Goal: Task Accomplishment & Management: Use online tool/utility

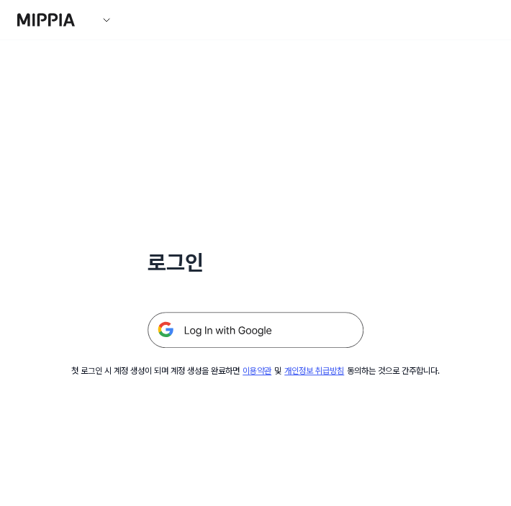
click at [221, 327] on img at bounding box center [255, 330] width 216 height 36
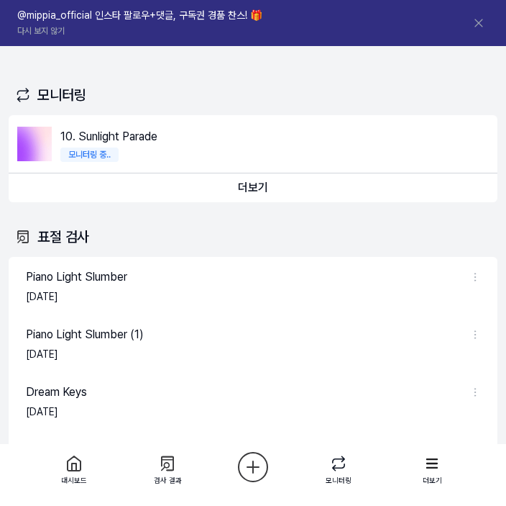
click at [267, 481] on html "대시보드 가격안내 업데이트 문의하기 348 Jazzy Sons @mippia_official 인스타 팔로우+댓글, 구독권 경품 찬스! 🎁 다시…" at bounding box center [253, 253] width 506 height 506
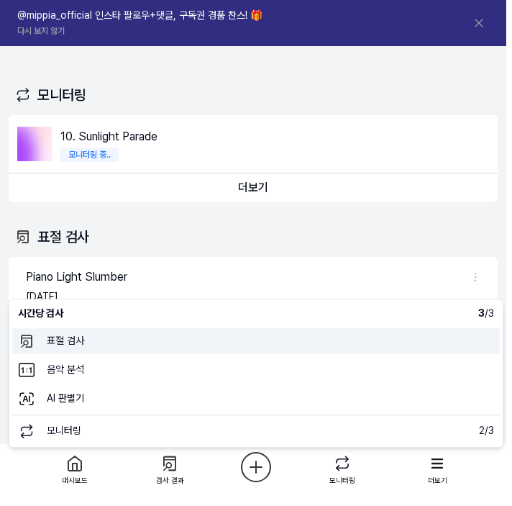
click at [55, 336] on 표절검사 "표절 검사" at bounding box center [256, 341] width 488 height 26
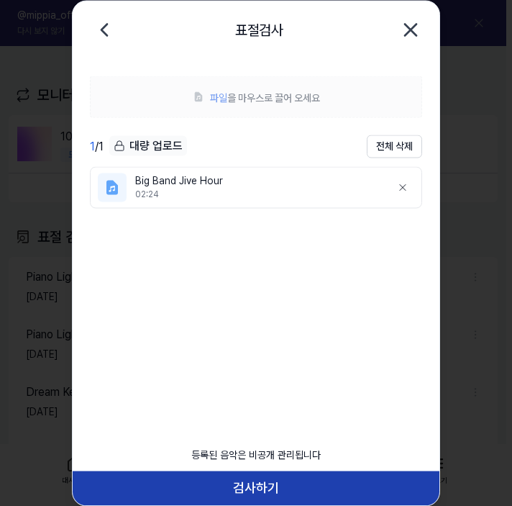
click at [289, 488] on button "검사하기" at bounding box center [256, 488] width 367 height 35
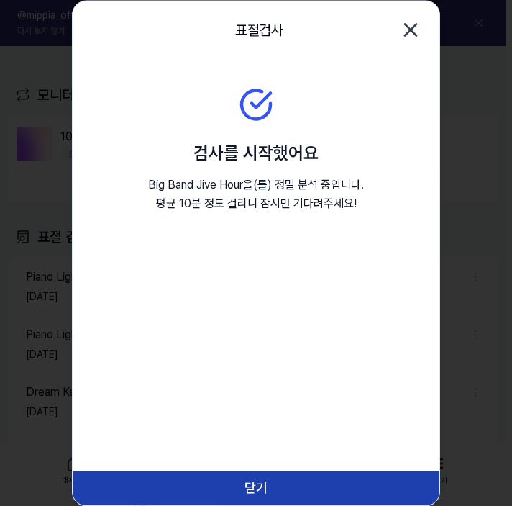
click at [276, 501] on button "닫기" at bounding box center [256, 488] width 367 height 35
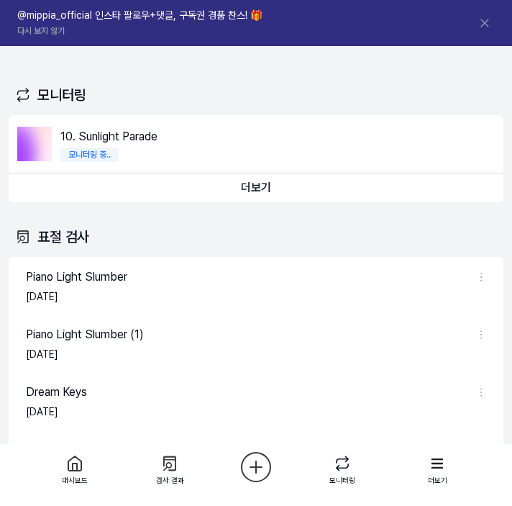
click at [260, 474] on html "대시보드 가격안내 업데이트 문의하기 348 Jazzy Sons @mippia_official 인스타 팔로우+댓글, 구독권 경품 찬스! 🎁 다시…" at bounding box center [256, 253] width 512 height 506
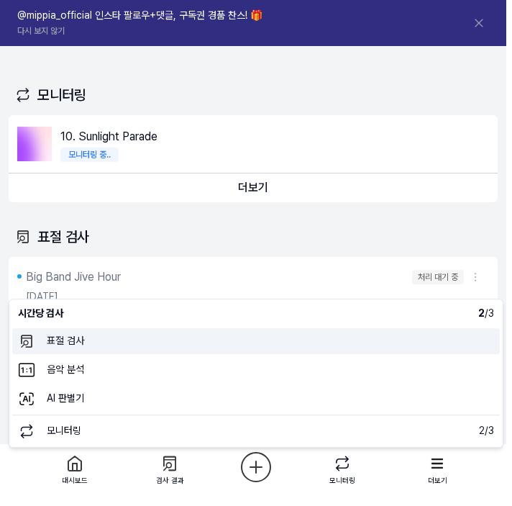
click at [150, 345] on 표절검사 "표절 검사" at bounding box center [256, 341] width 488 height 26
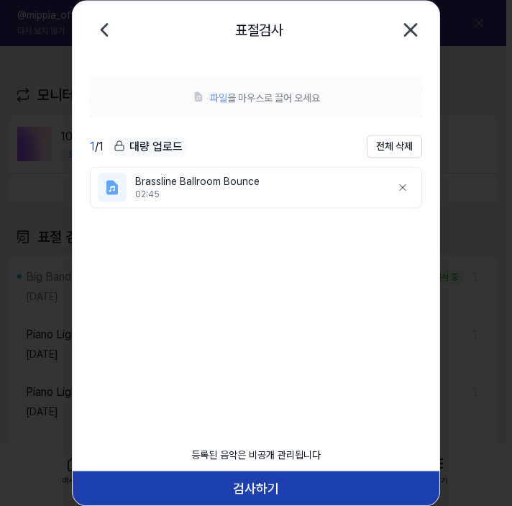
click at [252, 485] on button "검사하기" at bounding box center [256, 488] width 367 height 35
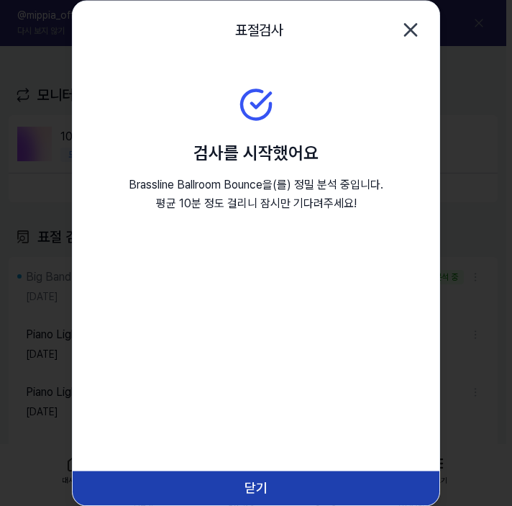
click at [254, 476] on button "닫기" at bounding box center [256, 488] width 367 height 35
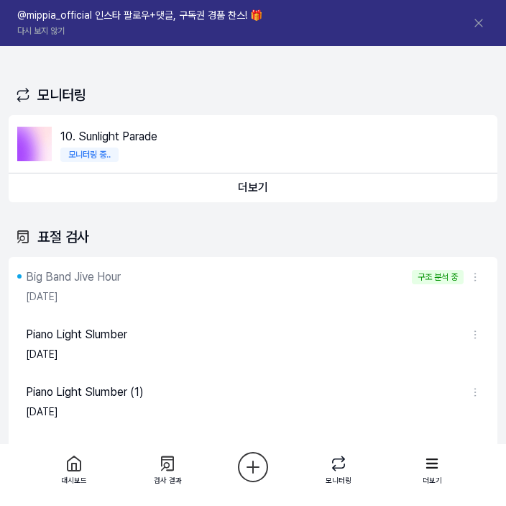
click at [260, 463] on html "대시보드 가격안내 업데이트 문의하기 348 Jazzy Sons @mippia_official 인스타 팔로우+댓글, 구독권 경품 찬스! 🎁 다시…" at bounding box center [253, 253] width 506 height 506
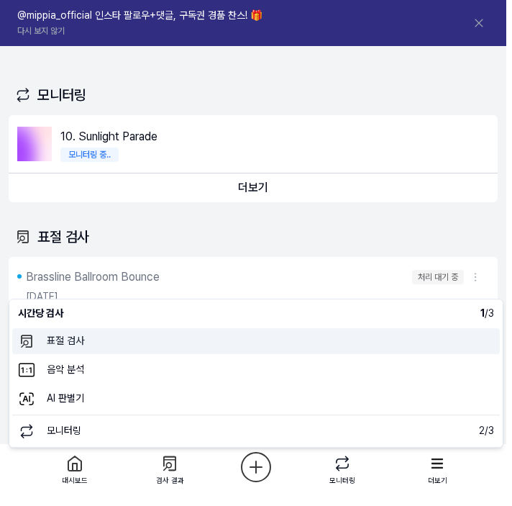
click at [86, 342] on 표절검사 "표절 검사" at bounding box center [256, 341] width 488 height 26
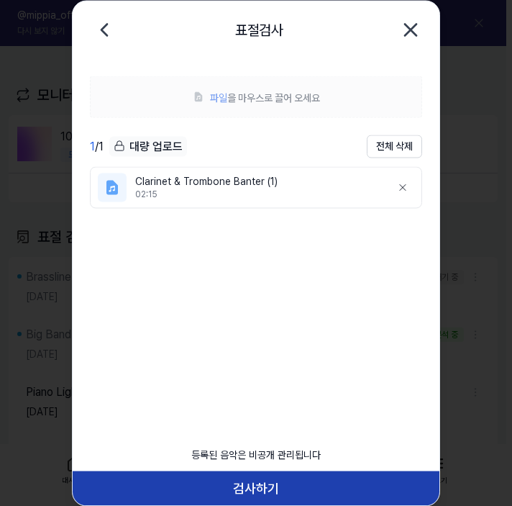
click at [243, 483] on button "검사하기" at bounding box center [256, 488] width 367 height 35
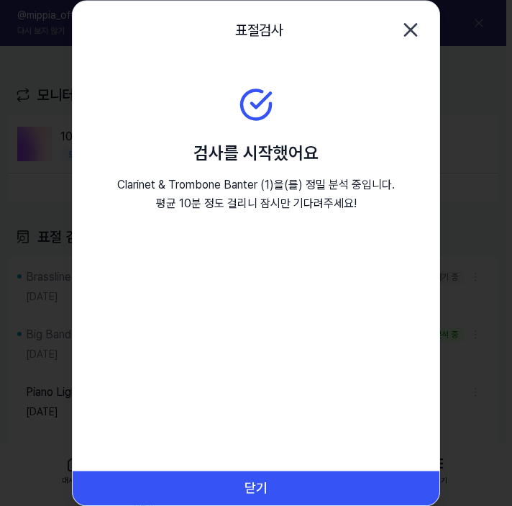
click at [256, 476] on button "닫기" at bounding box center [256, 488] width 367 height 35
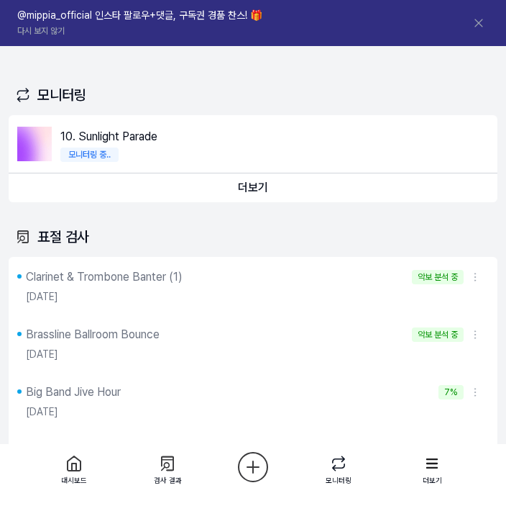
click at [159, 465] on icon at bounding box center [168, 463] width 20 height 20
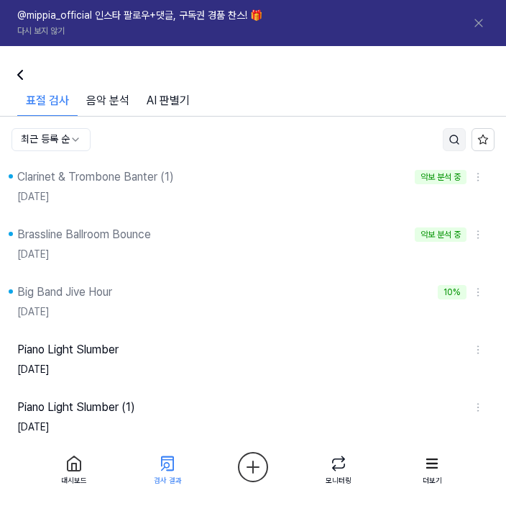
click at [453, 134] on icon "Search" at bounding box center [455, 140] width 12 height 12
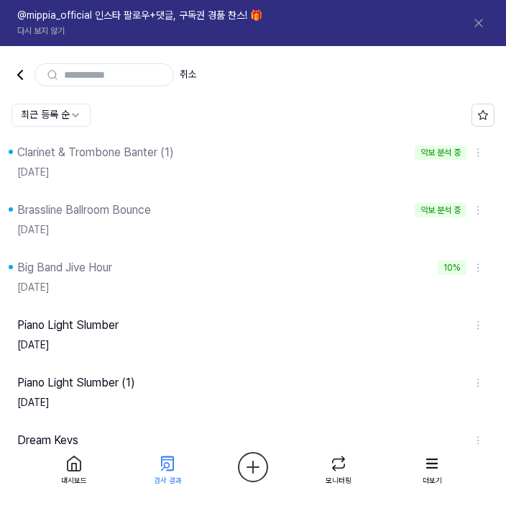
click at [136, 79] on input "text" at bounding box center [114, 74] width 101 height 13
type input "*"
type input "*******"
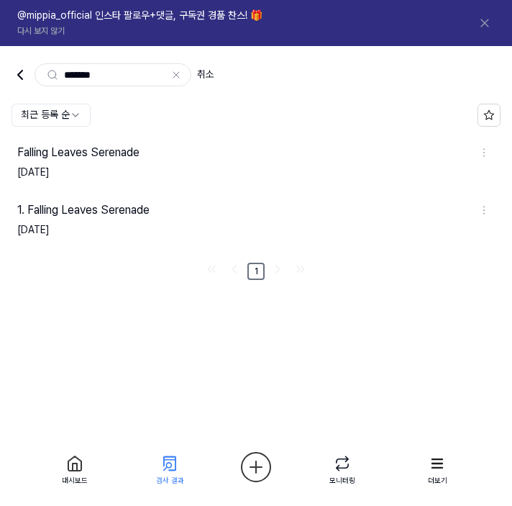
click at [481, 22] on icon at bounding box center [485, 23] width 14 height 14
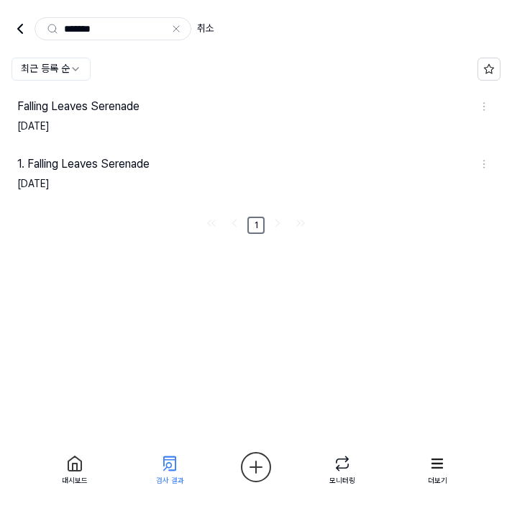
click at [86, 458] on div at bounding box center [75, 463] width 52 height 23
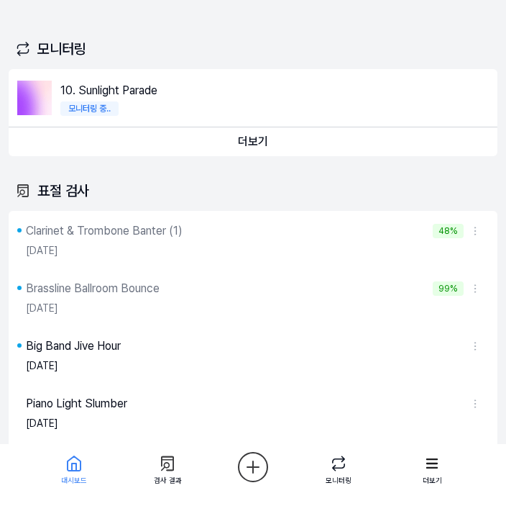
click at [78, 461] on icon at bounding box center [73, 463] width 17 height 17
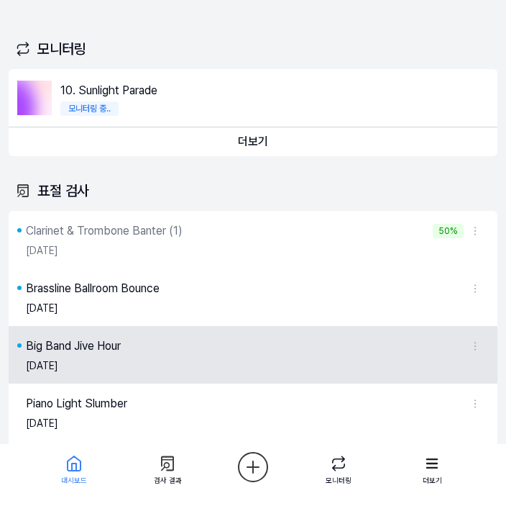
click at [105, 343] on div "Big Band Jive Hour" at bounding box center [73, 345] width 95 height 17
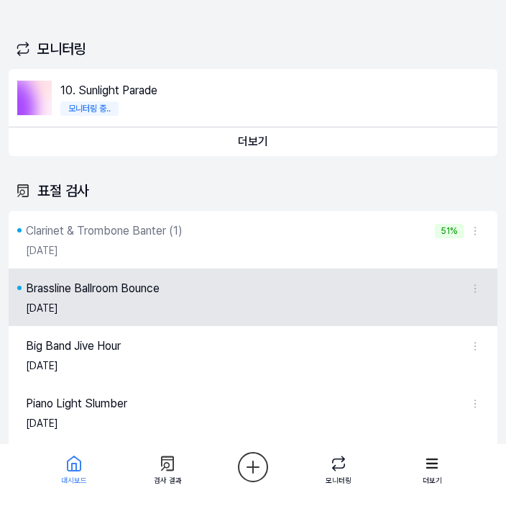
click at [86, 309] on div "2025.09.28." at bounding box center [256, 308] width 460 height 23
click at [96, 298] on div "2025.09.28." at bounding box center [256, 308] width 460 height 23
click at [99, 290] on div "Brassline Ballroom Bounce" at bounding box center [93, 288] width 134 height 17
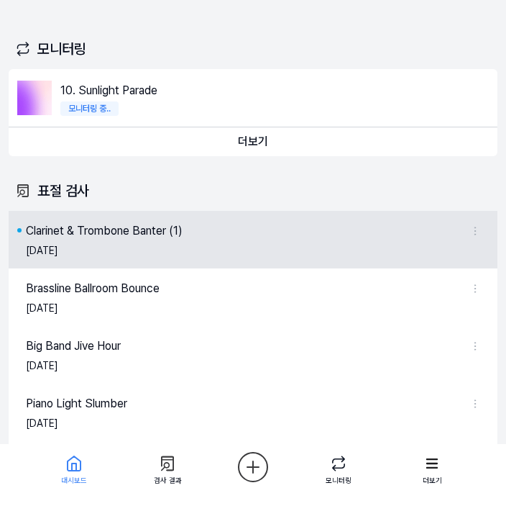
click at [145, 231] on div "Clarinet & Trombone Banter (1)" at bounding box center [104, 230] width 157 height 17
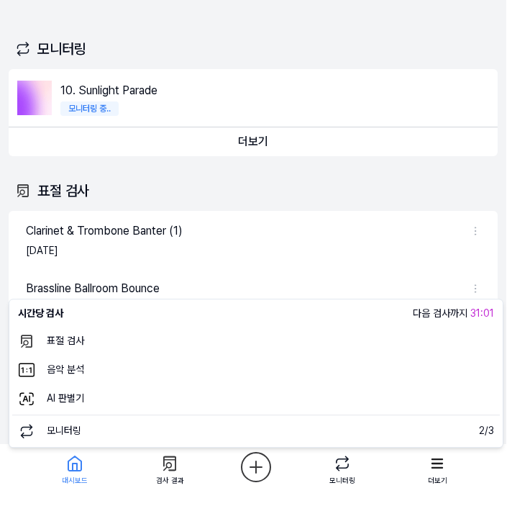
click at [250, 464] on html "대시보드 가격안내 업데이트 문의하기 351 Jazzy Sons 대시보드 표절 검사 음악 분석 AI 판별기 모니터링 스탠다드 오늘 검사 17 /…" at bounding box center [256, 253] width 512 height 506
click at [280, 60] on html "대시보드 가격안내 업데이트 문의하기 351 Jazzy Sons 대시보드 표절 검사 음악 분석 AI 판별기 모니터링 스탠다드 오늘 검사 17 /…" at bounding box center [256, 253] width 512 height 506
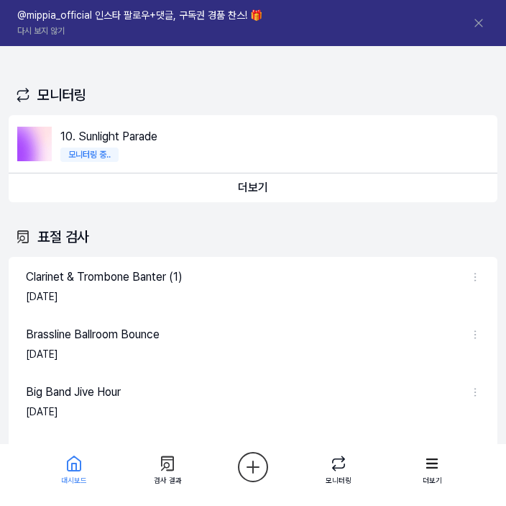
click at [478, 27] on icon at bounding box center [479, 23] width 14 height 14
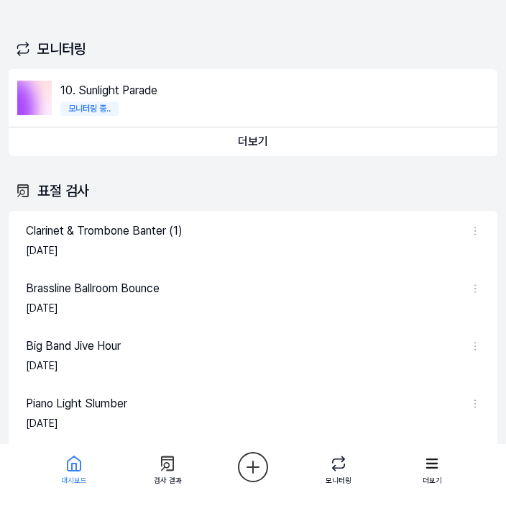
drag, startPoint x: 274, startPoint y: 458, endPoint x: 265, endPoint y: 459, distance: 9.4
click at [271, 458] on div "대시보드 검사 결과 모니터링 더보기" at bounding box center [253, 475] width 506 height 62
click at [265, 459] on html "대시보드 가격안내 업데이트 문의하기 351 Jazzy Sons 대시보드 표절 검사 음악 분석 AI 판별기 모니터링 스탠다드 오늘 검사 17 /…" at bounding box center [253, 253] width 506 height 506
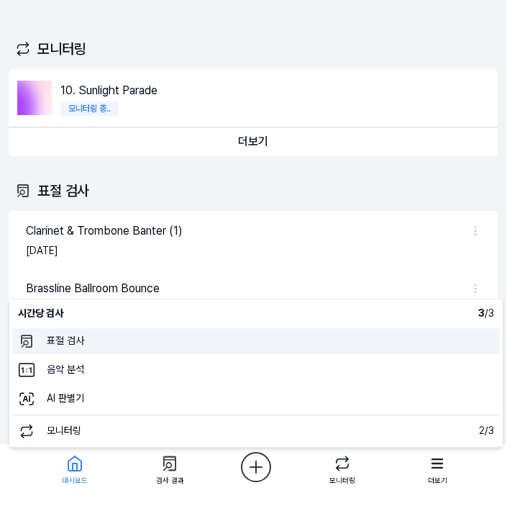
click at [101, 336] on 표절검사 "표절 검사" at bounding box center [256, 341] width 488 height 26
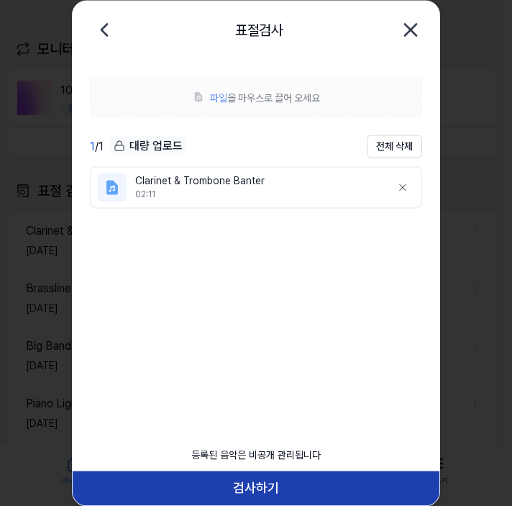
click at [265, 481] on button "검사하기" at bounding box center [256, 488] width 367 height 35
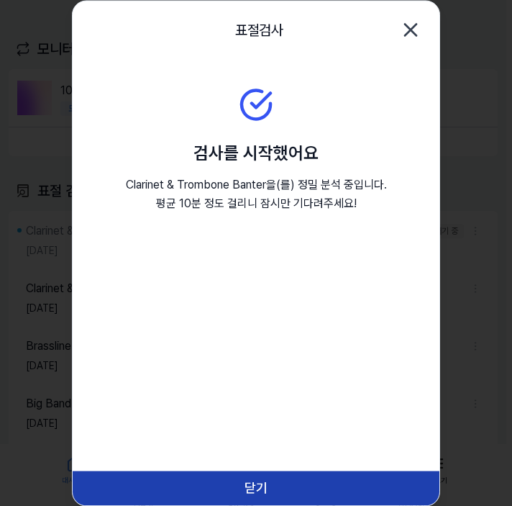
click at [263, 483] on button "닫기" at bounding box center [256, 488] width 367 height 35
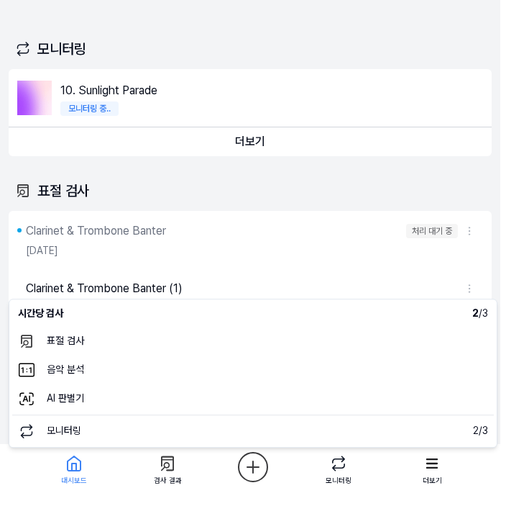
click at [261, 464] on html "대시보드 가격안내 업데이트 문의하기 351 Jazzy Sons 대시보드 표절 검사 음악 분석 AI 판별기 모니터링 스탠다드 오늘 검사 16 /…" at bounding box center [253, 253] width 506 height 506
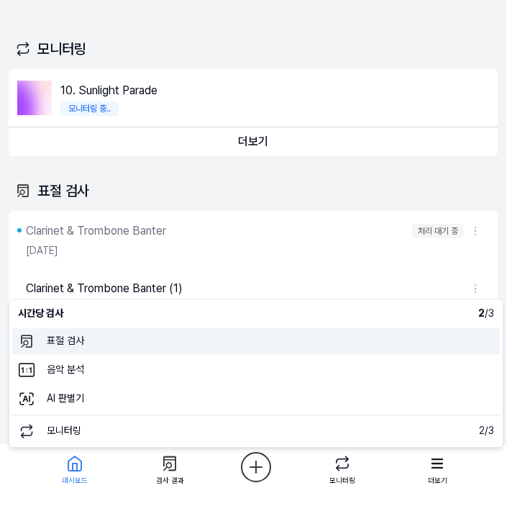
click at [198, 330] on 표절검사 "표절 검사" at bounding box center [256, 341] width 488 height 26
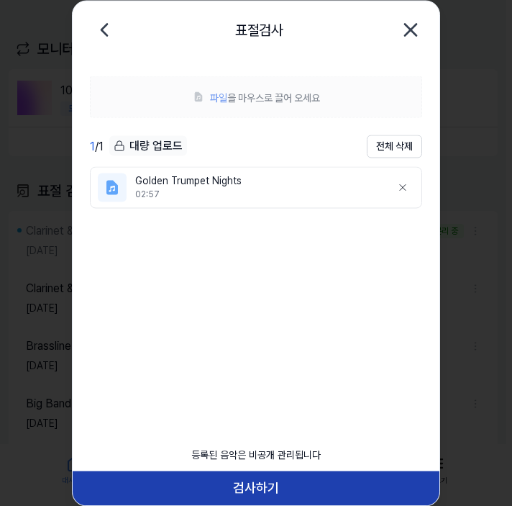
click at [237, 489] on button "검사하기" at bounding box center [256, 488] width 367 height 35
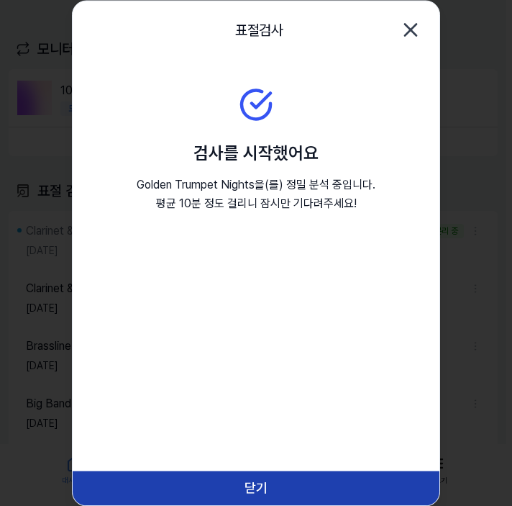
click at [255, 474] on button "닫기" at bounding box center [256, 488] width 367 height 35
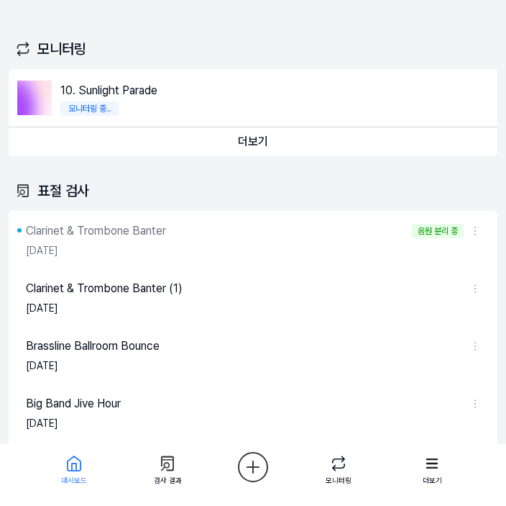
click at [253, 466] on html "대시보드 가격안내 업데이트 문의하기 351 Jazzy Sons 대시보드 표절 검사 음악 분석 AI 판별기 모니터링 스탠다드 오늘 검사 15 /…" at bounding box center [253, 253] width 506 height 506
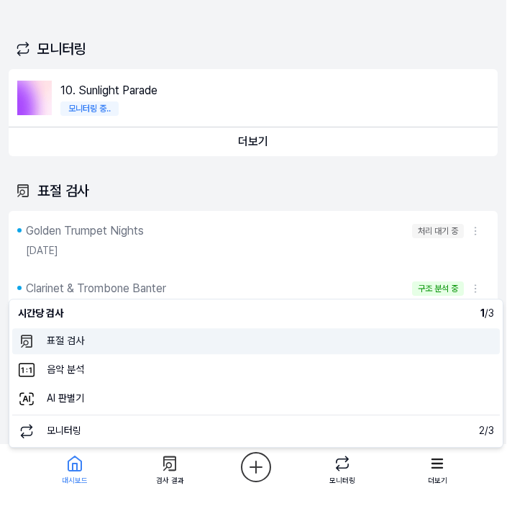
click at [78, 341] on 표절검사 "표절 검사" at bounding box center [256, 341] width 488 height 26
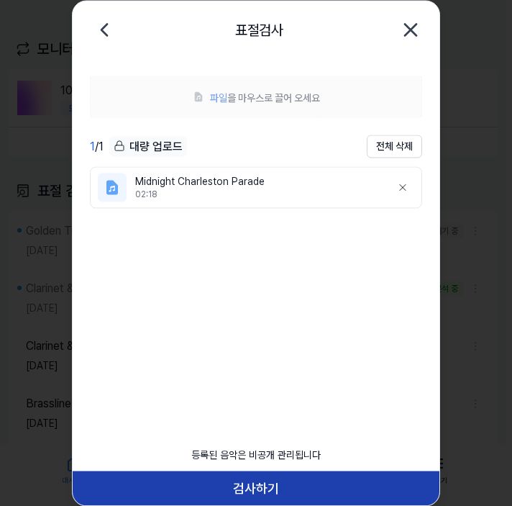
click at [274, 475] on button "검사하기" at bounding box center [256, 488] width 367 height 35
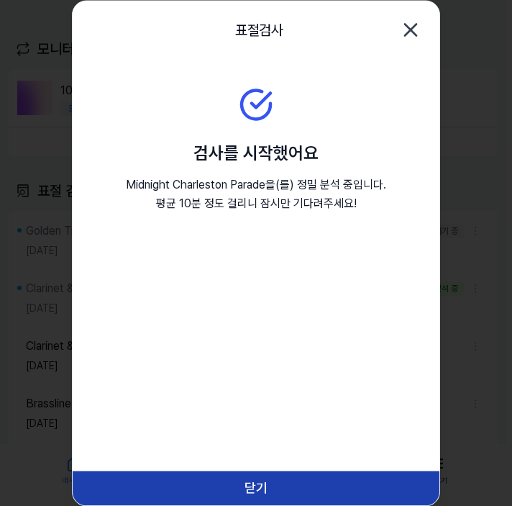
click at [261, 477] on button "닫기" at bounding box center [256, 488] width 367 height 35
